Goal: Find specific page/section: Find specific page/section

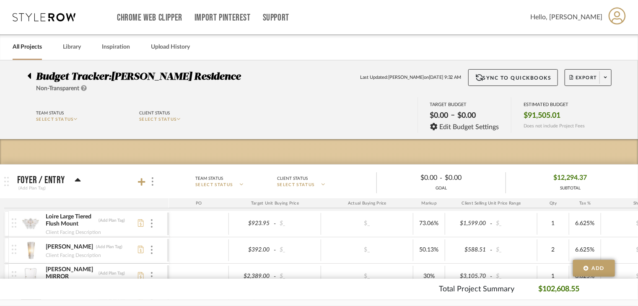
click at [21, 14] on icon at bounding box center [44, 17] width 63 height 8
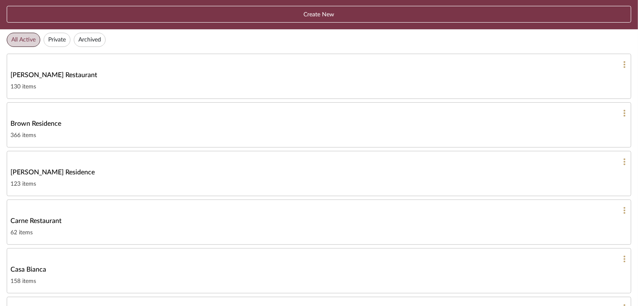
scroll to position [84, 0]
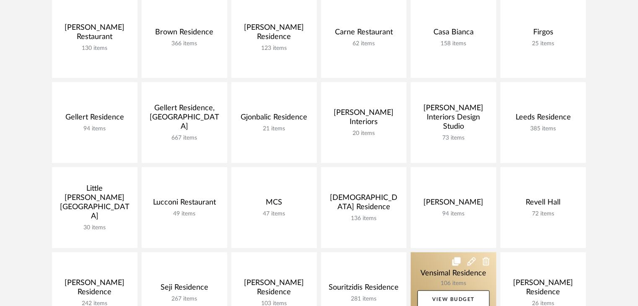
scroll to position [168, 0]
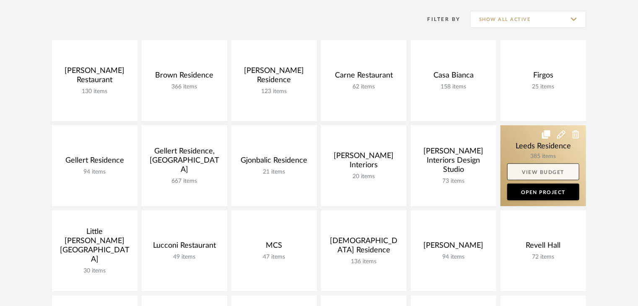
click at [545, 171] on link "View Budget" at bounding box center [543, 172] width 72 height 17
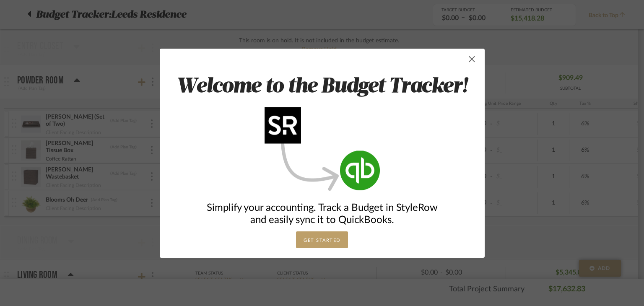
click at [467, 63] on span "button" at bounding box center [472, 59] width 17 height 17
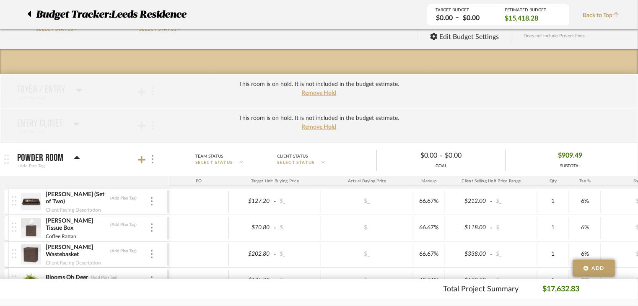
scroll to position [84, 0]
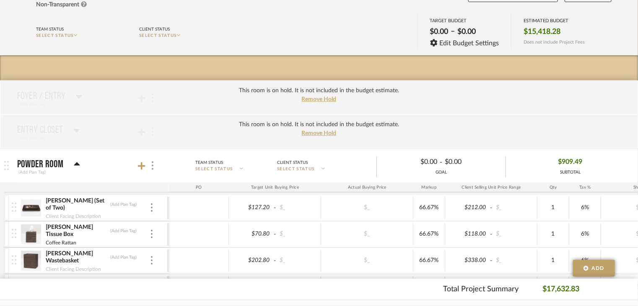
click at [77, 99] on div "This room is on hold. It is not included in the budget estimate. Remove Hold" at bounding box center [319, 98] width 638 height 34
click at [78, 96] on div "This room is on hold. It is not included in the budget estimate. Remove Hold" at bounding box center [319, 98] width 638 height 34
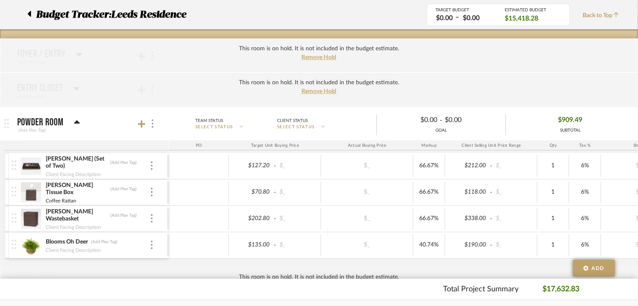
scroll to position [0, 0]
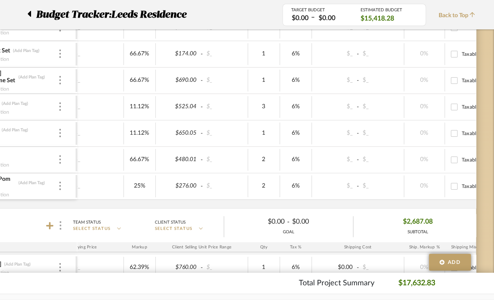
scroll to position [0, 246]
